Goal: Transaction & Acquisition: Purchase product/service

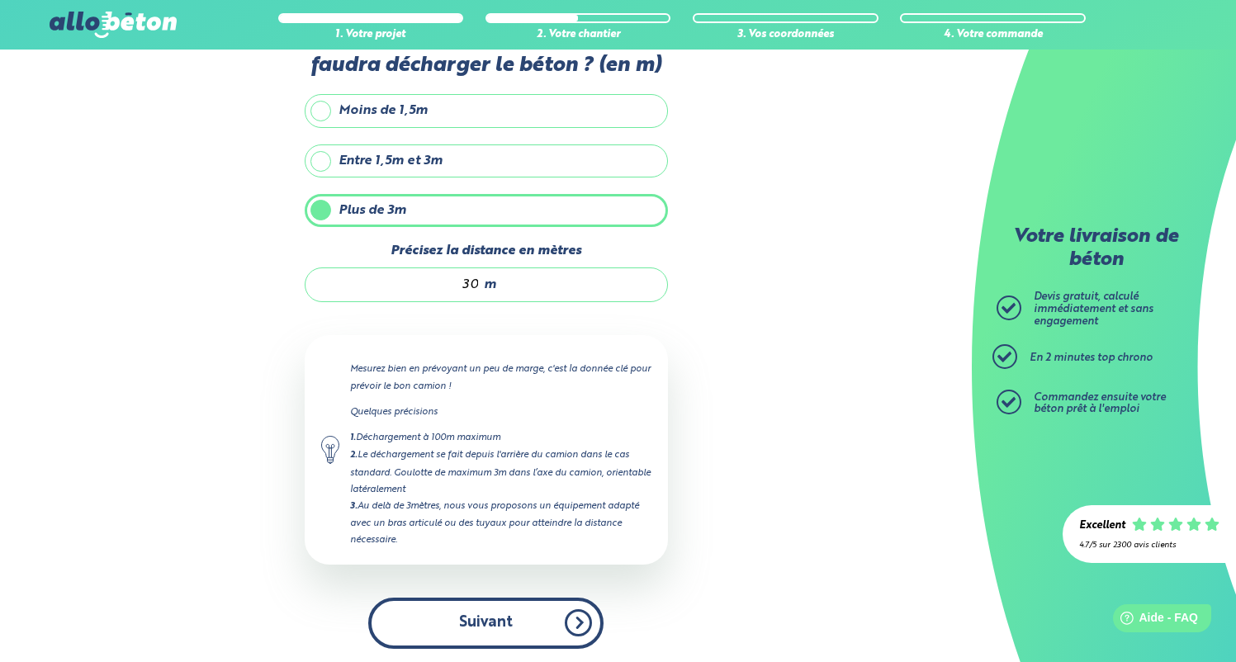
drag, startPoint x: 514, startPoint y: 586, endPoint x: 516, endPoint y: 610, distance: 24.1
click at [514, 586] on div "Quelle sera la distance entre l'arrière du camion et l'endroit où il faudra déc…" at bounding box center [486, 335] width 363 height 661
click at [518, 618] on button "Suivant" at bounding box center [485, 623] width 235 height 50
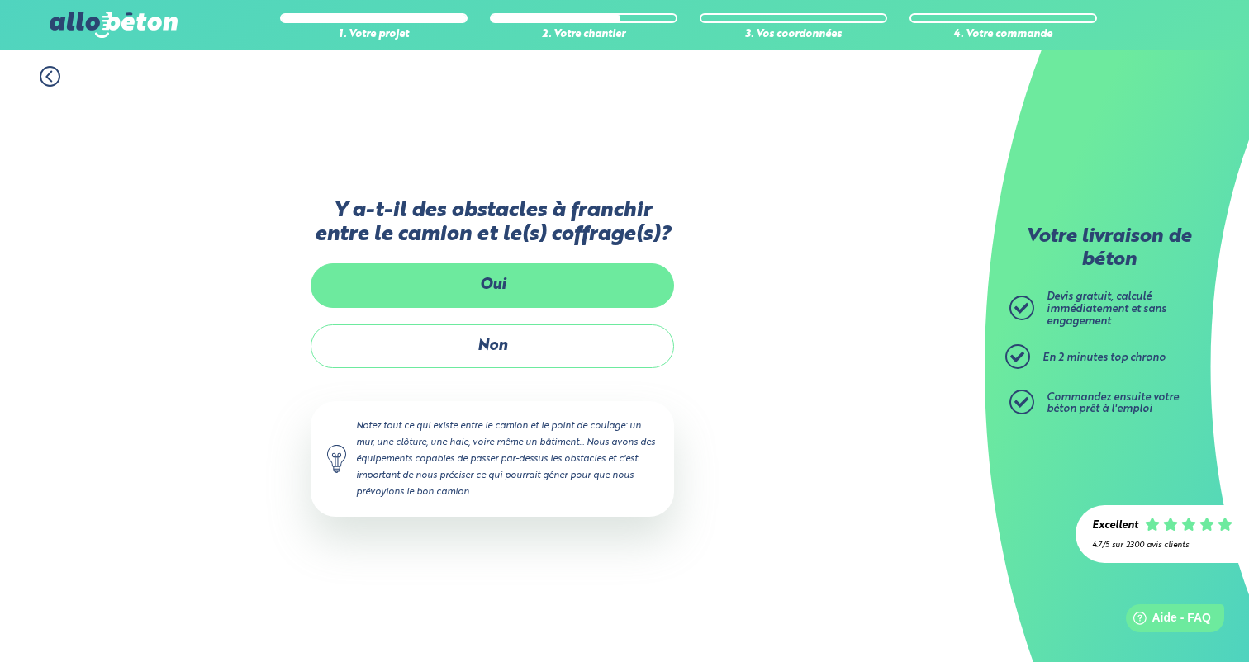
click at [493, 287] on label "Oui" at bounding box center [492, 285] width 363 height 44
click at [0, 0] on input "Oui" at bounding box center [0, 0] width 0 height 0
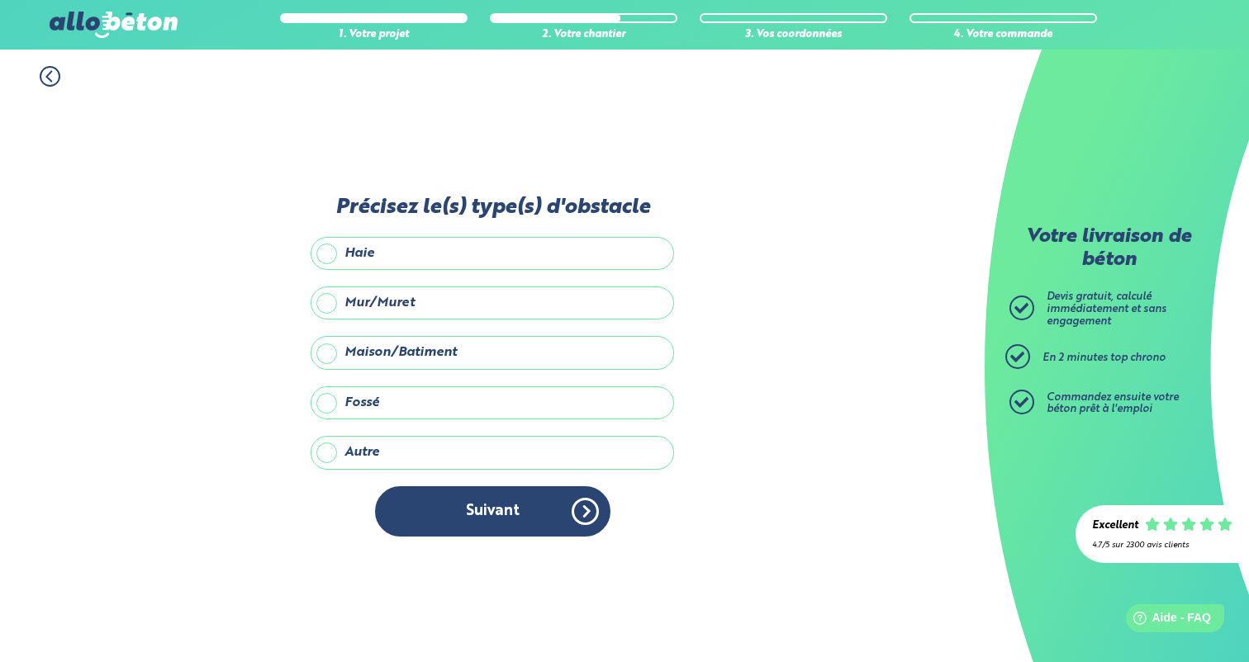
click at [312, 301] on label "Mur/Muret" at bounding box center [492, 303] width 363 height 33
click at [0, 0] on input "Mur/Muret" at bounding box center [0, 0] width 0 height 0
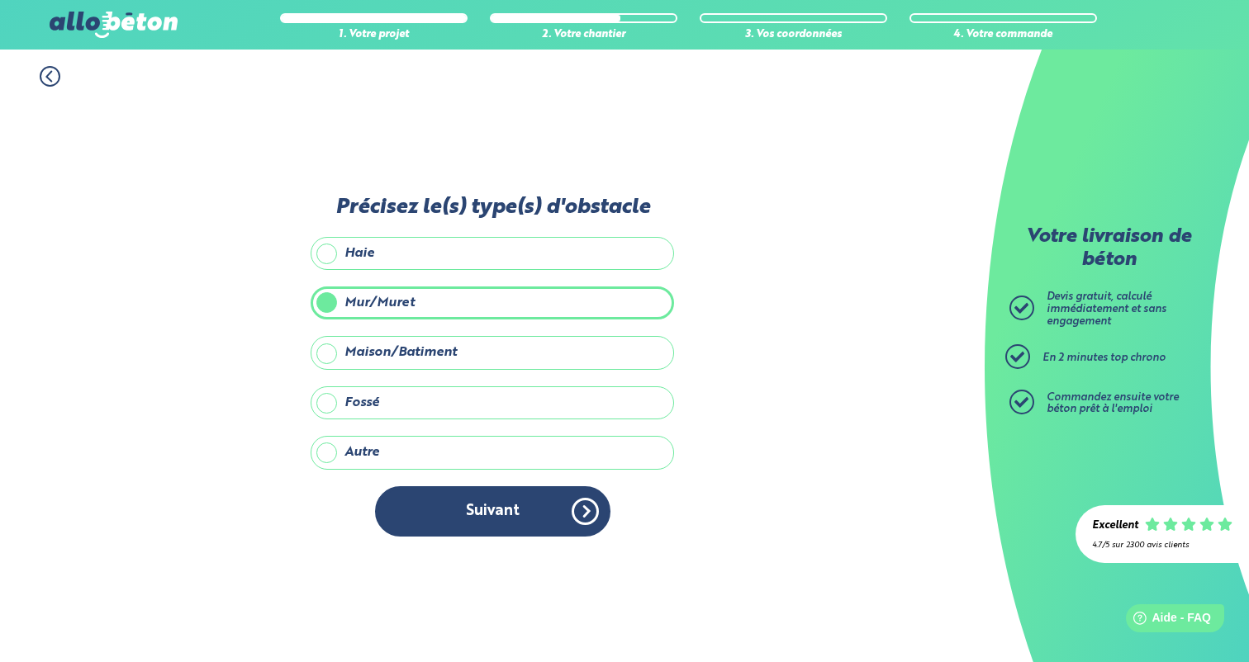
drag, startPoint x: 478, startPoint y: 509, endPoint x: 619, endPoint y: 392, distance: 182.4
click at [478, 509] on button "Suivant" at bounding box center [492, 511] width 235 height 50
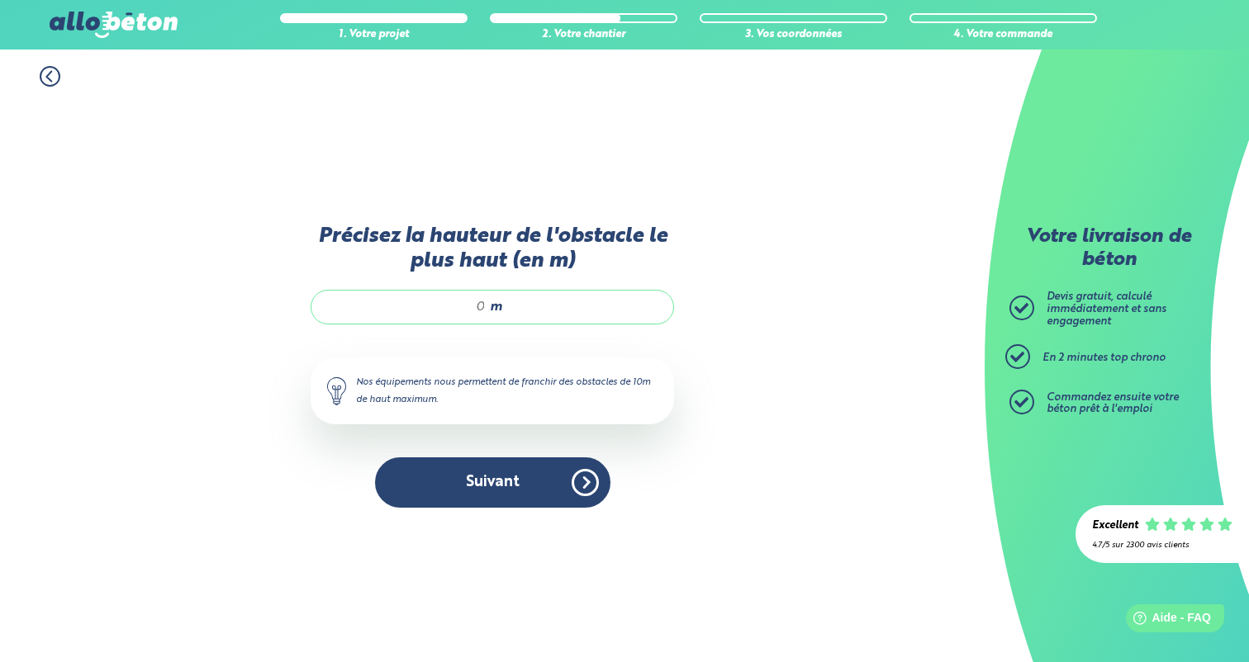
click at [481, 303] on input "Précisez la hauteur de l'obstacle le plus haut (en m)" at bounding box center [407, 307] width 158 height 17
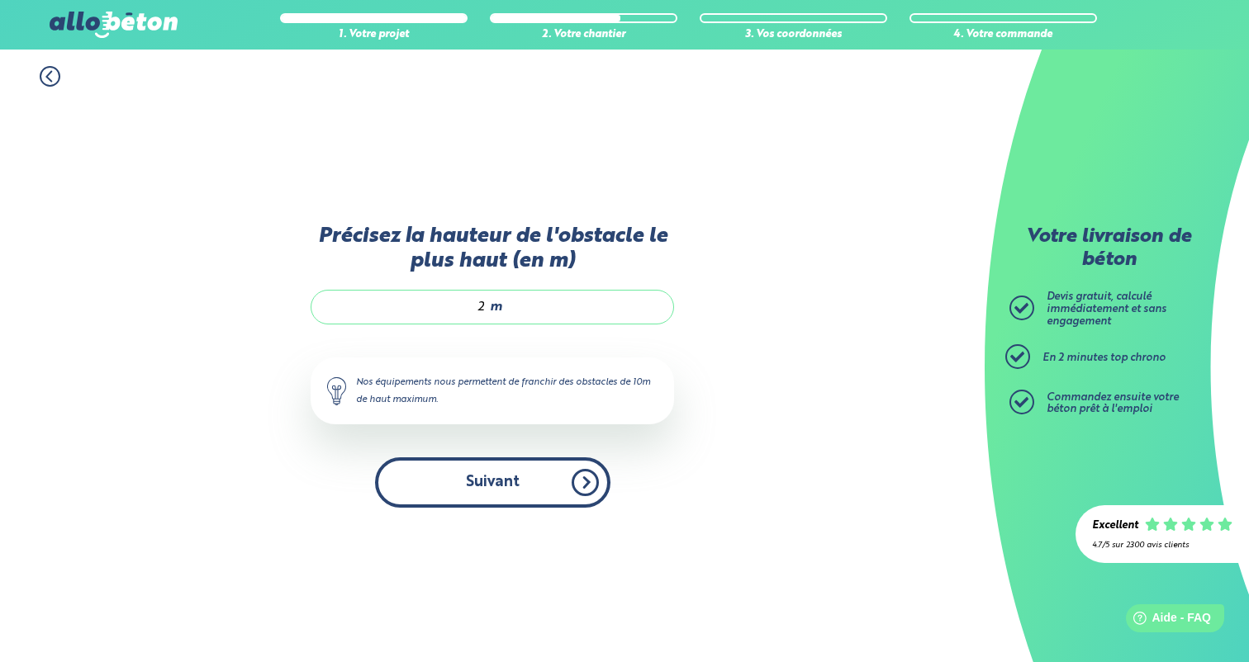
type input "2"
click at [497, 502] on button "Suivant" at bounding box center [492, 483] width 235 height 50
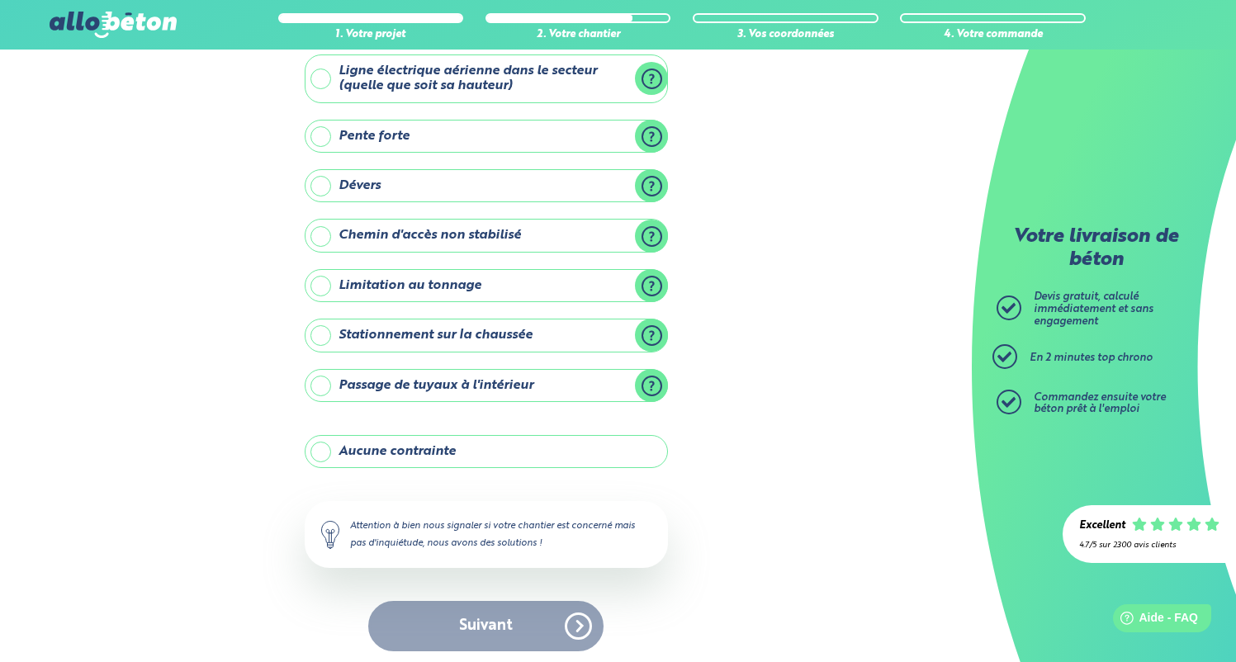
scroll to position [103, 0]
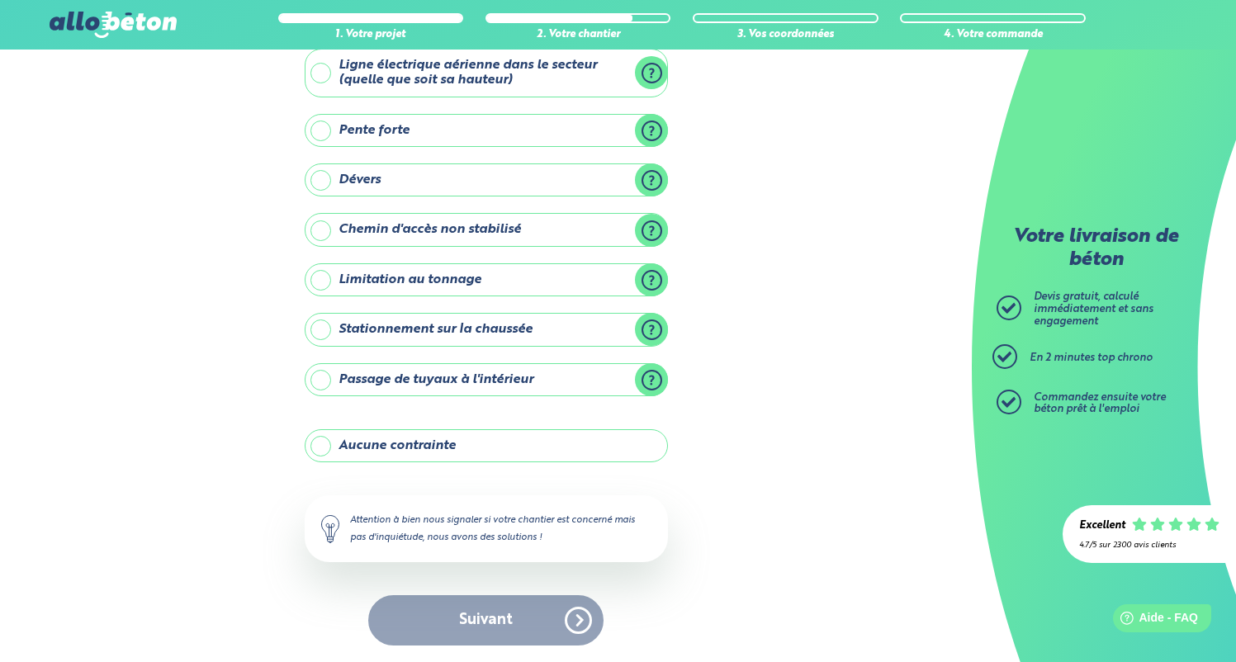
click at [261, 453] on div "1. Votre projet 2. Votre chantier 3. Vos coordonnées 4. Votre commande Y-a t-il…" at bounding box center [486, 304] width 972 height 716
click at [377, 441] on label "Aucune contrainte" at bounding box center [486, 445] width 363 height 33
click at [0, 0] on input "Aucune contrainte" at bounding box center [0, 0] width 0 height 0
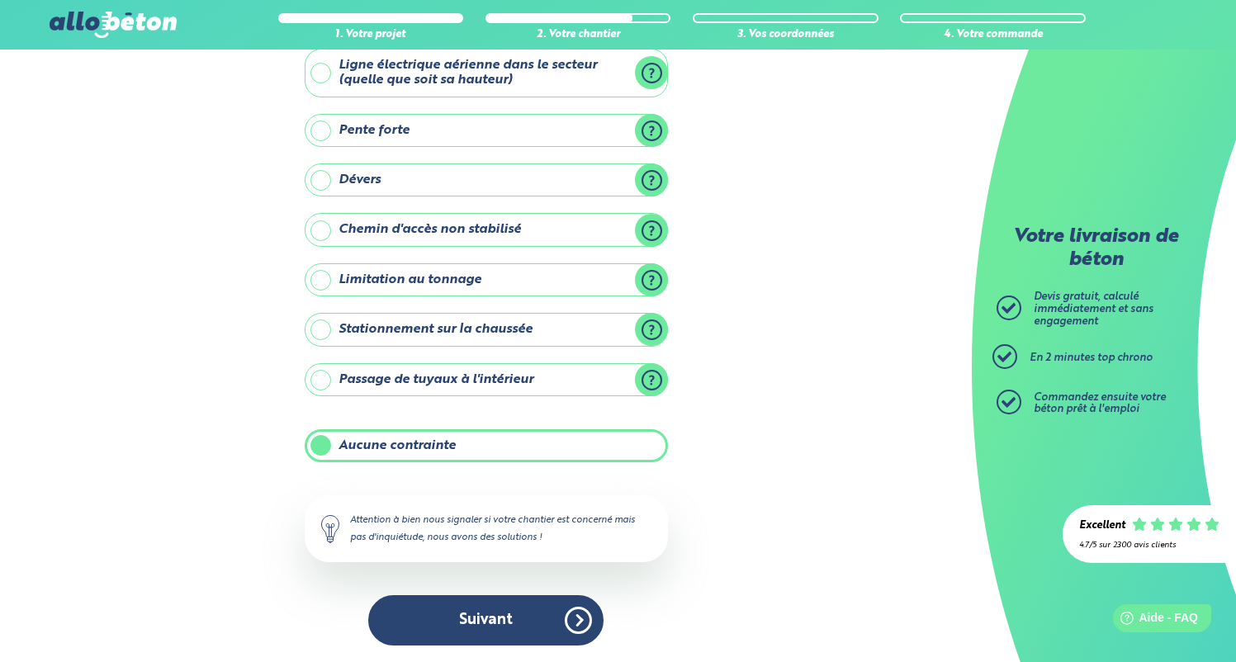
click at [566, 624] on button "Suivant" at bounding box center [485, 620] width 235 height 50
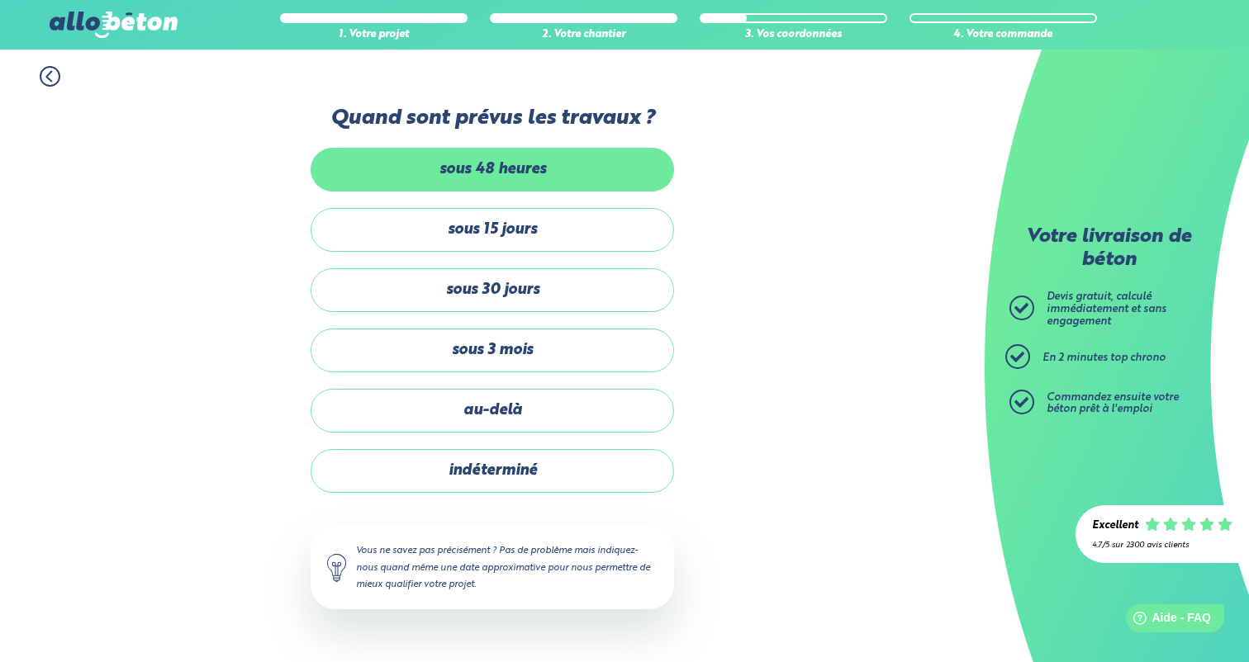
click at [501, 186] on label "sous 48 heures" at bounding box center [492, 170] width 363 height 44
click at [0, 0] on input "sous 48 heures" at bounding box center [0, 0] width 0 height 0
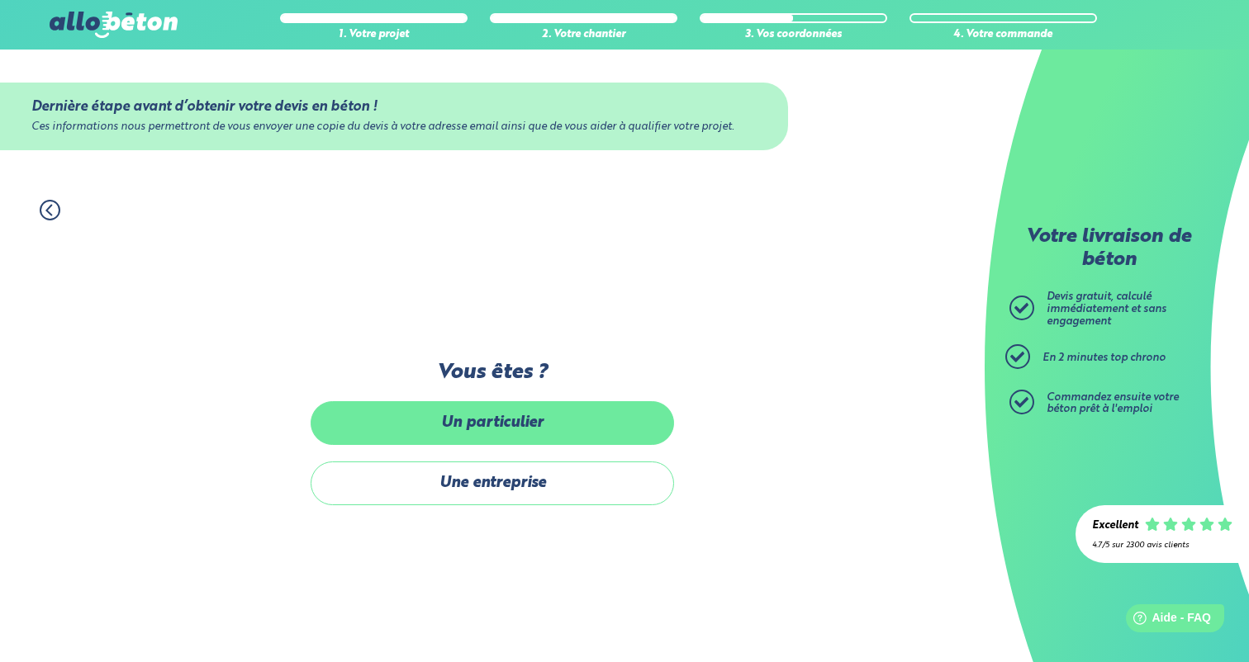
click at [581, 424] on label "Un particulier" at bounding box center [492, 423] width 363 height 44
click at [0, 0] on input "Un particulier" at bounding box center [0, 0] width 0 height 0
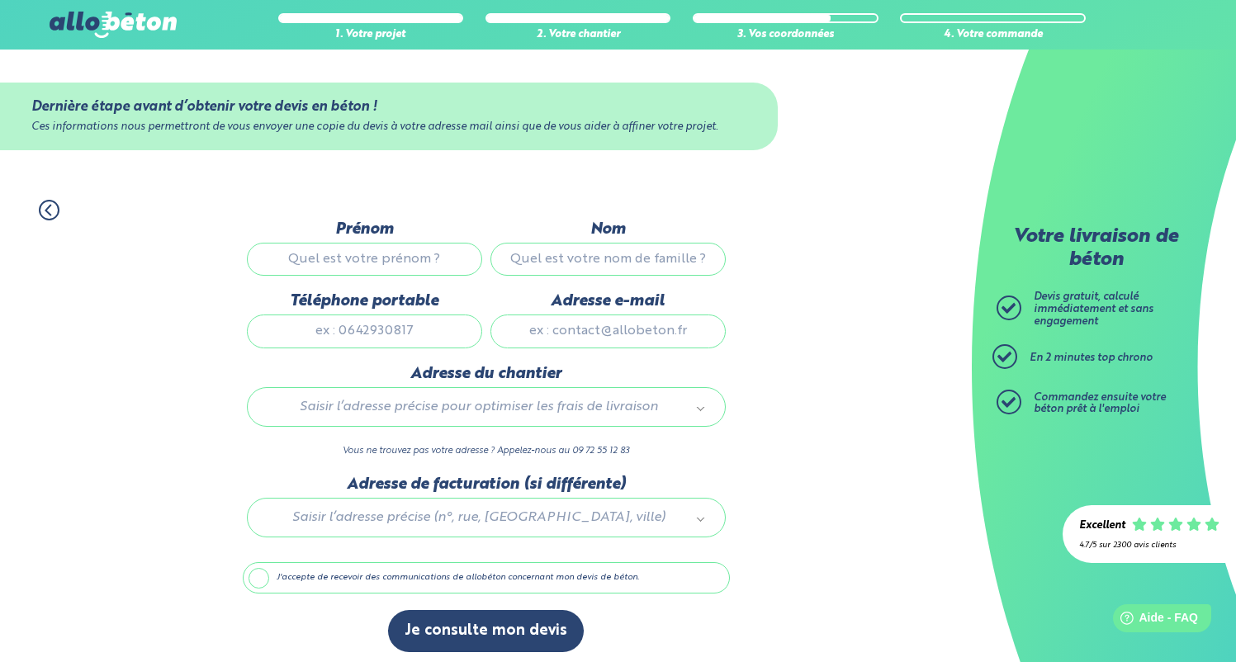
click at [427, 285] on div "Prénom" at bounding box center [365, 257] width 244 height 72
click at [415, 258] on input "Prénom" at bounding box center [364, 259] width 235 height 33
type input "AUDRI"
click at [569, 262] on input "Nom" at bounding box center [608, 259] width 235 height 33
type input "DE FEYDEAU"
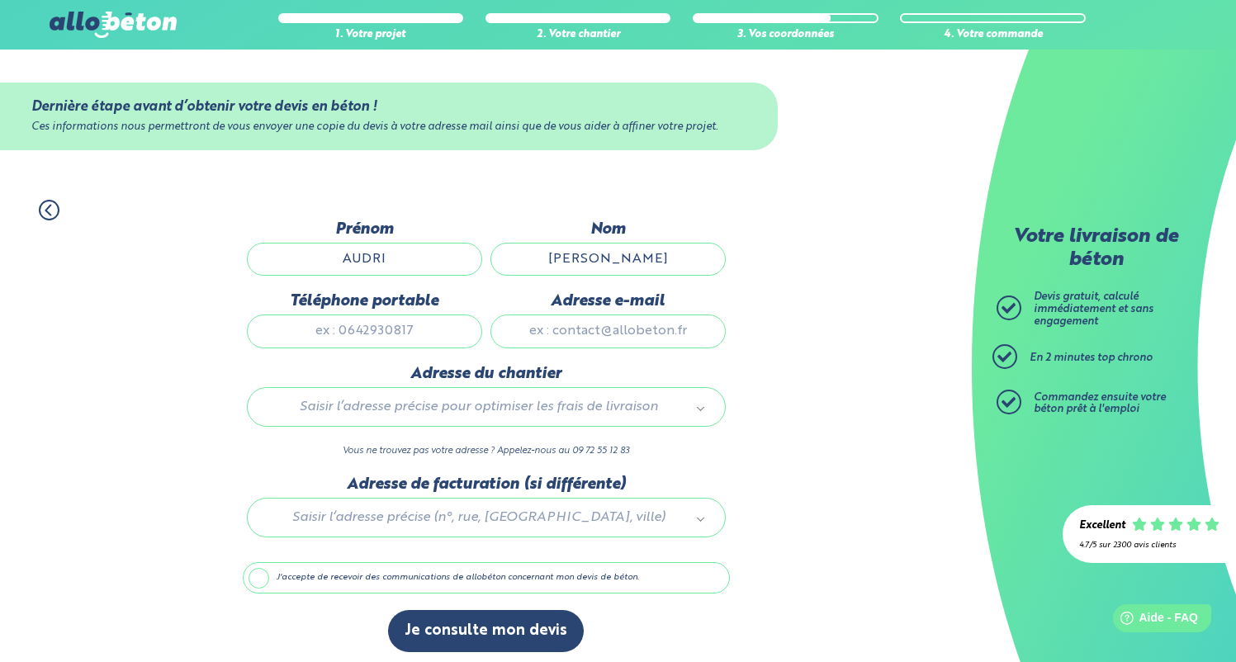
click at [355, 328] on input "Téléphone portable" at bounding box center [364, 331] width 235 height 33
type input "0642217475"
click at [593, 322] on input "Adresse e-mail" at bounding box center [608, 331] width 235 height 33
type input "audri@feydeauconseil.fr"
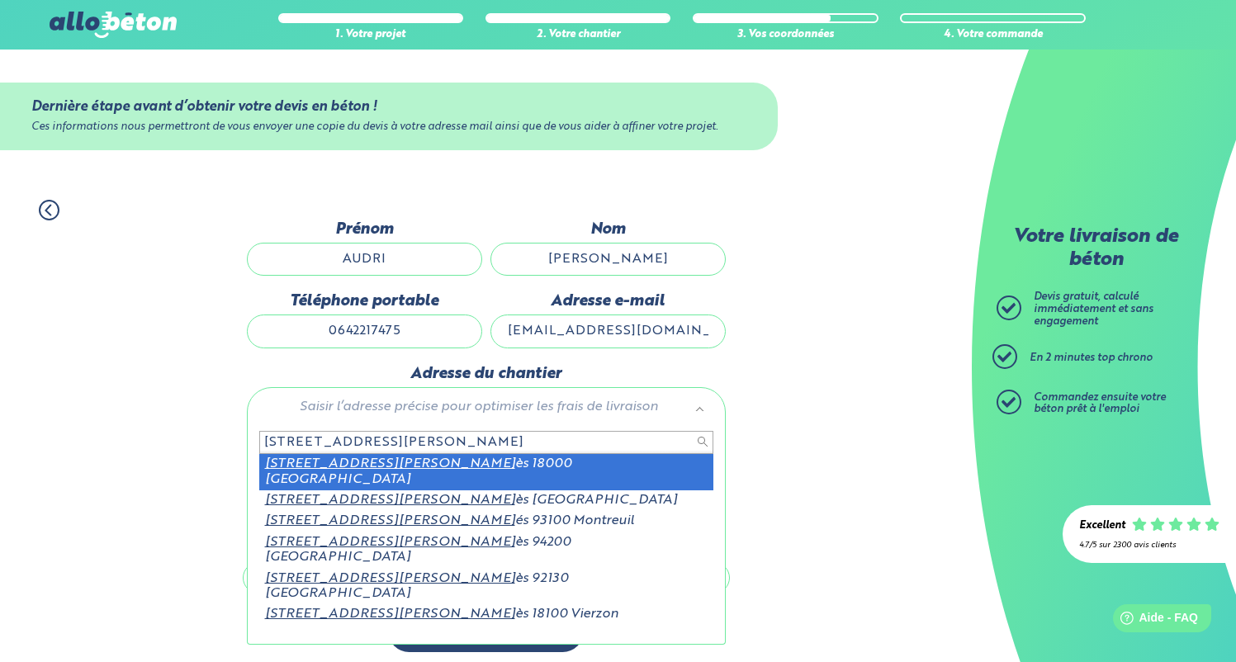
click at [402, 446] on input "22 rue Barb" at bounding box center [486, 442] width 454 height 23
type input "22 rue Barb"
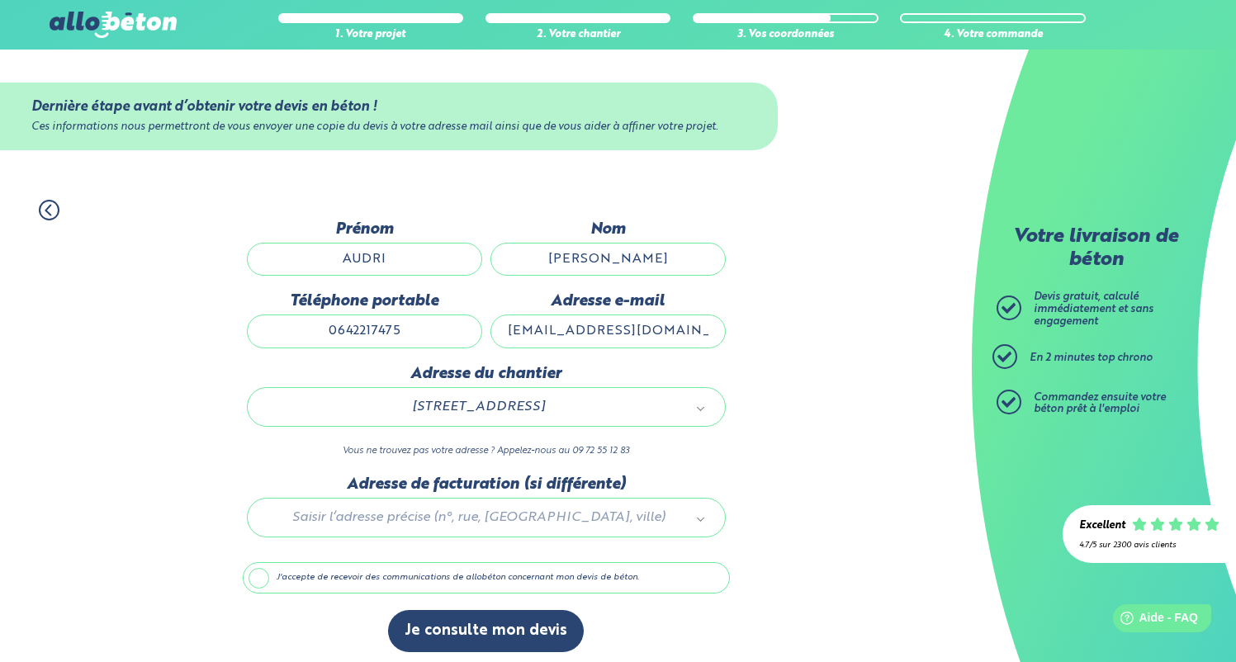
click at [405, 579] on label "J'accepte de recevoir des communications de allobéton concernant mon devis de b…" at bounding box center [486, 577] width 487 height 31
click at [0, 0] on input "J'accepte de recevoir des communications de allobéton concernant mon devis de b…" at bounding box center [0, 0] width 0 height 0
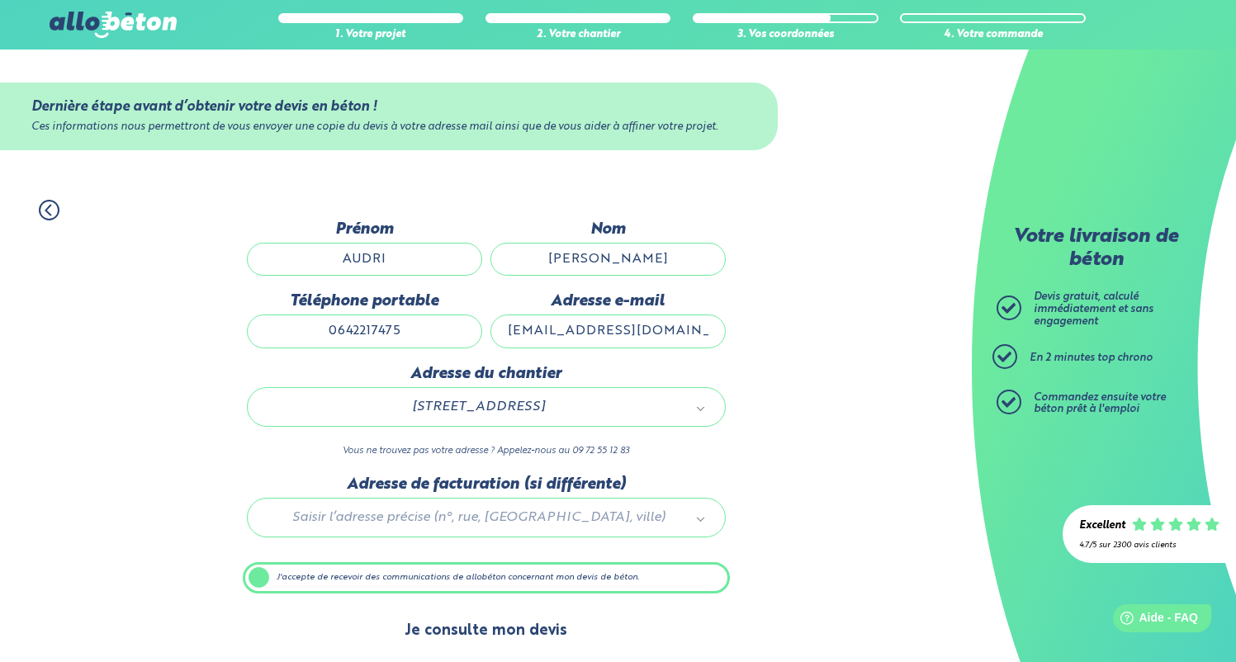
click at [475, 641] on button "Je consulte mon devis" at bounding box center [486, 631] width 196 height 42
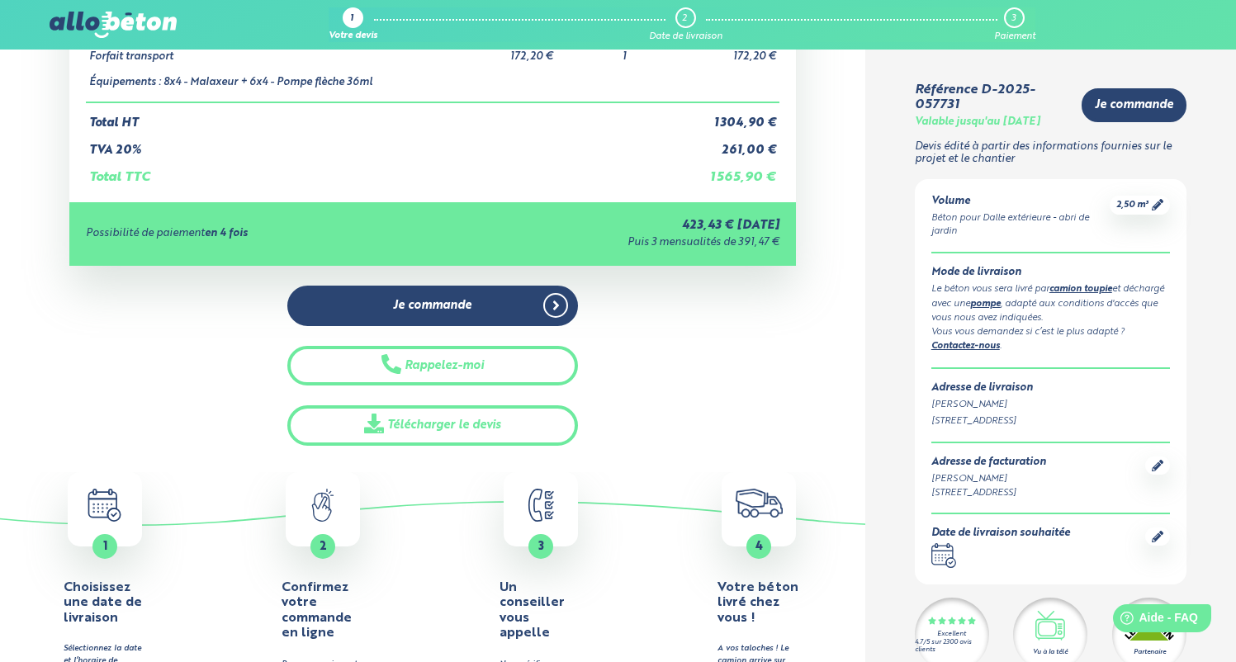
scroll to position [329, 0]
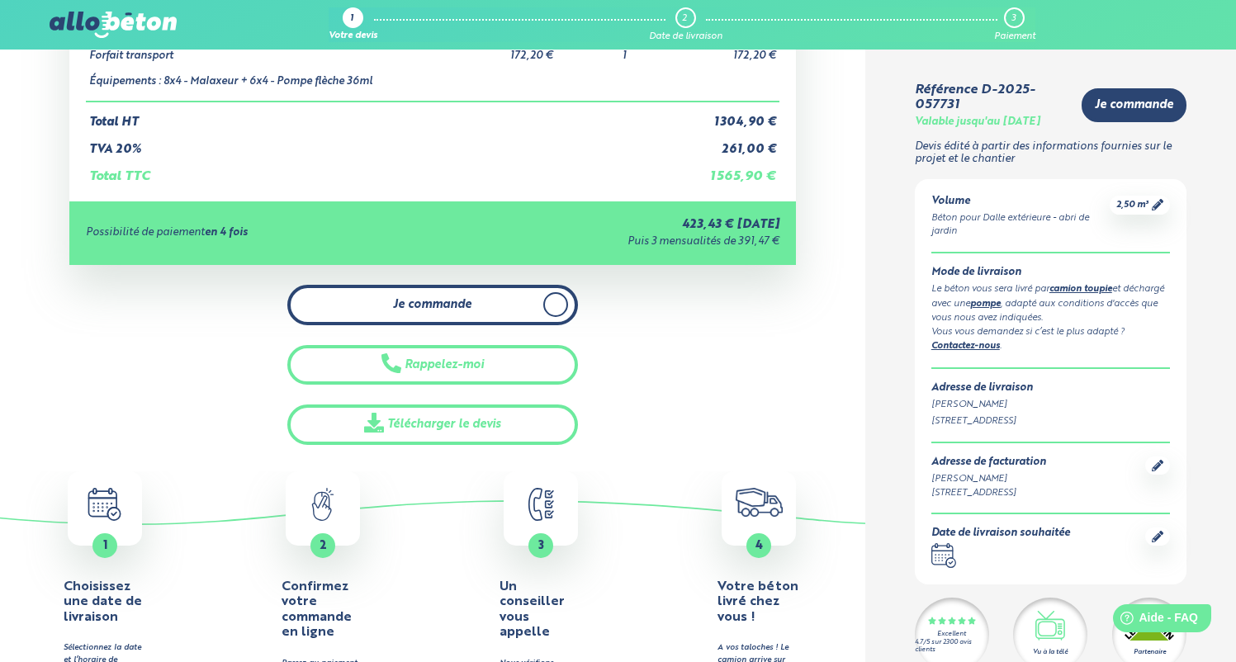
click at [457, 297] on link "Je commande" at bounding box center [432, 305] width 291 height 40
